Goal: Check status: Check status

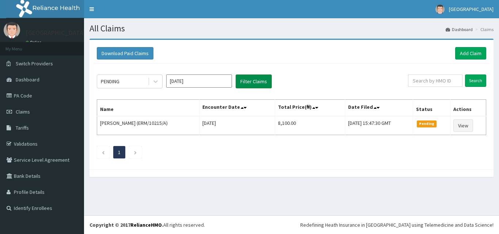
click at [248, 83] on button "Filter Claims" at bounding box center [254, 82] width 36 height 14
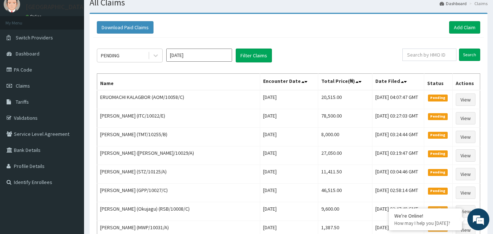
scroll to position [24, 0]
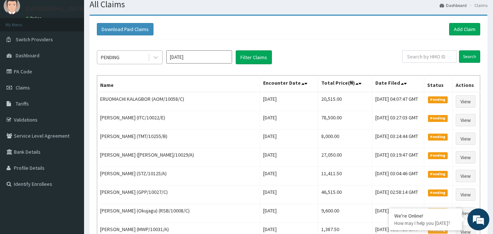
click at [124, 55] on div "PENDING" at bounding box center [122, 58] width 51 height 12
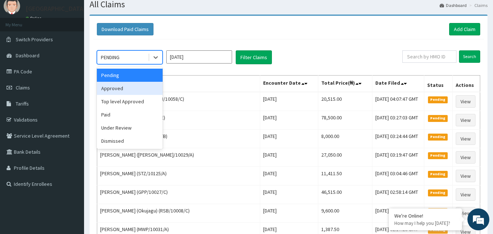
click at [117, 89] on div "Approved" at bounding box center [130, 88] width 66 height 13
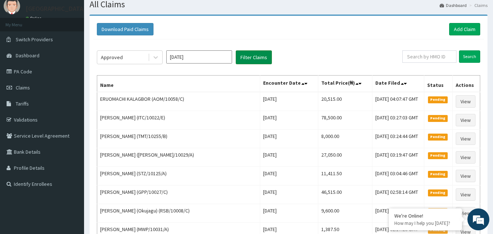
click at [250, 59] on button "Filter Claims" at bounding box center [254, 57] width 36 height 14
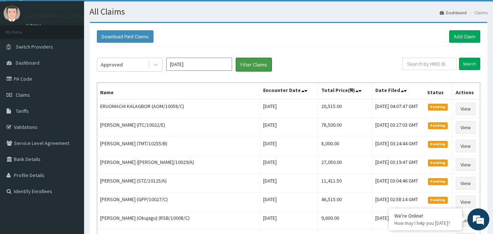
scroll to position [2, 0]
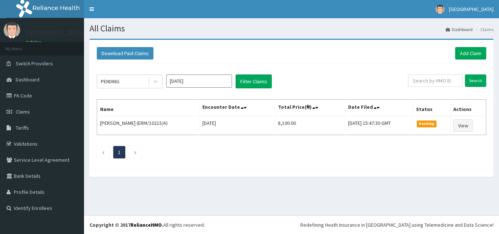
click at [187, 80] on input "[DATE]" at bounding box center [199, 81] width 66 height 13
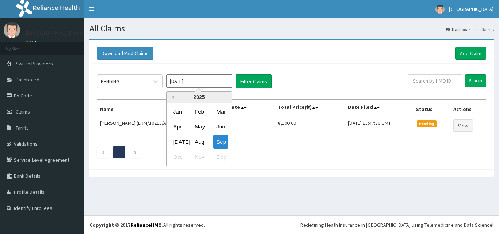
click at [173, 97] on button "Previous Year" at bounding box center [172, 97] width 4 height 4
click at [220, 141] on div "Sep" at bounding box center [221, 142] width 15 height 14
type input "Sep 2024"
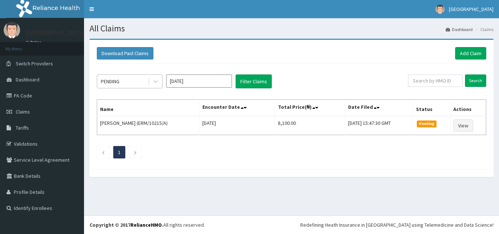
click at [112, 78] on div "PENDING" at bounding box center [110, 81] width 19 height 7
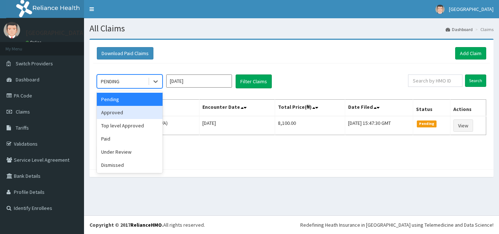
click at [114, 113] on div "Approved" at bounding box center [130, 112] width 66 height 13
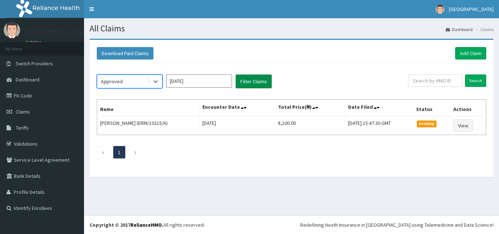
click at [252, 82] on button "Filter Claims" at bounding box center [254, 82] width 36 height 14
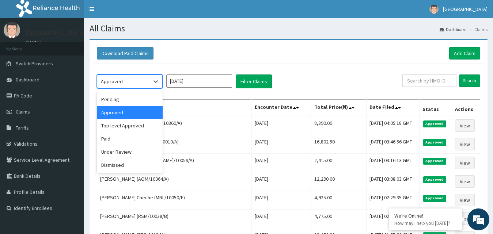
click at [131, 80] on div "Approved" at bounding box center [122, 82] width 51 height 12
click at [114, 138] on div "Paid" at bounding box center [130, 138] width 66 height 13
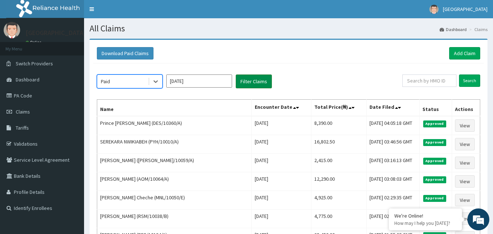
click at [246, 82] on button "Filter Claims" at bounding box center [254, 82] width 36 height 14
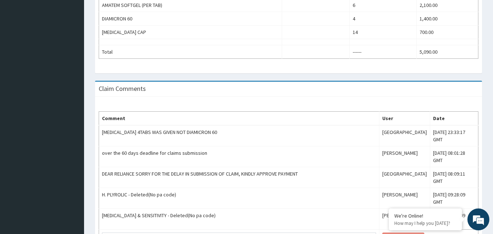
scroll to position [306, 0]
